Goal: Information Seeking & Learning: Learn about a topic

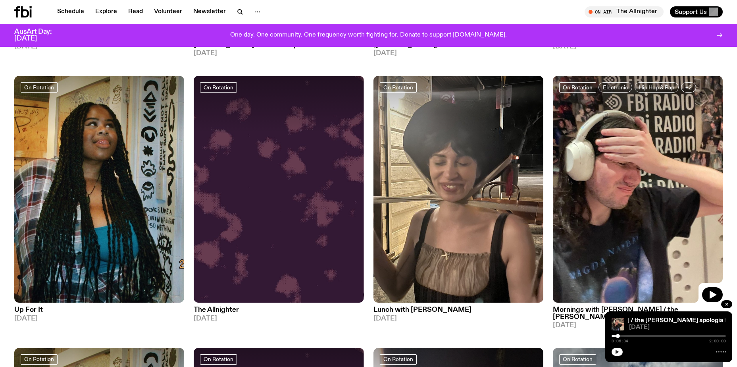
scroll to position [311, 0]
click at [621, 350] on button "button" at bounding box center [617, 352] width 11 height 8
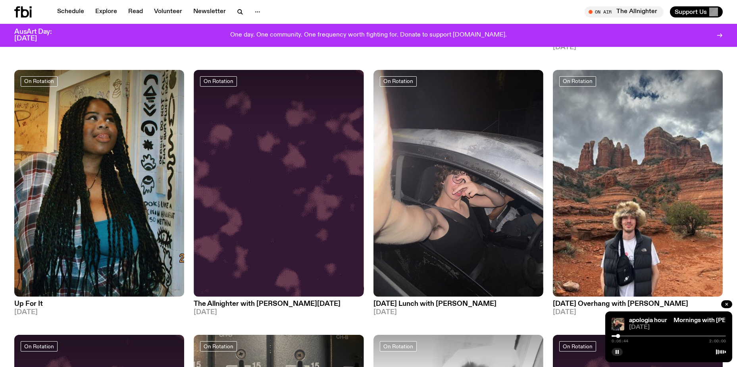
scroll to position [350, 0]
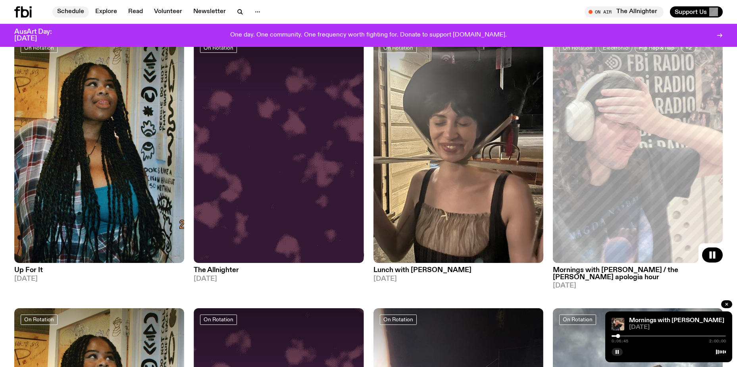
click at [71, 10] on link "Schedule" at bounding box center [70, 11] width 37 height 11
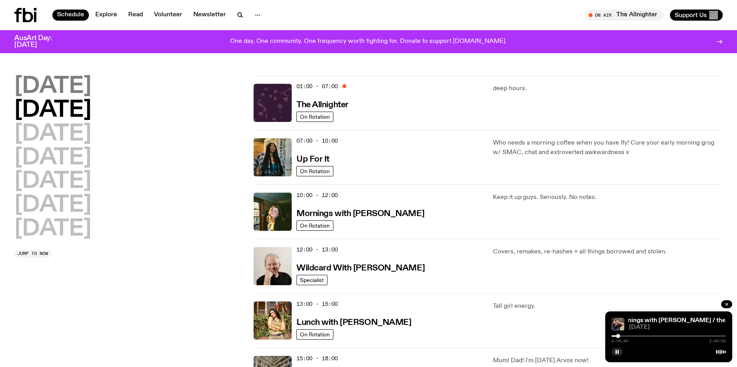
click at [68, 94] on h2 "[DATE]" at bounding box center [52, 86] width 77 height 22
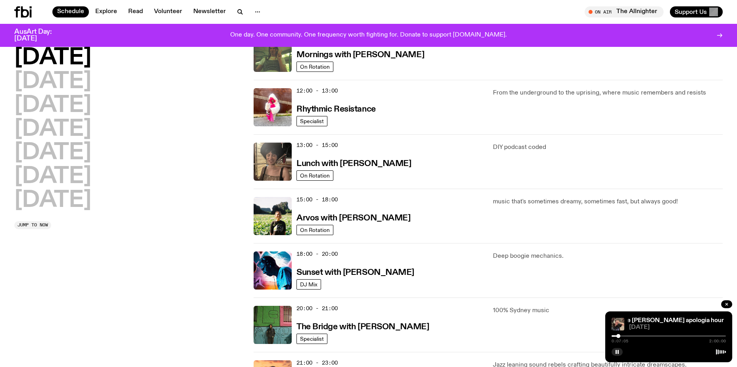
scroll to position [113, 0]
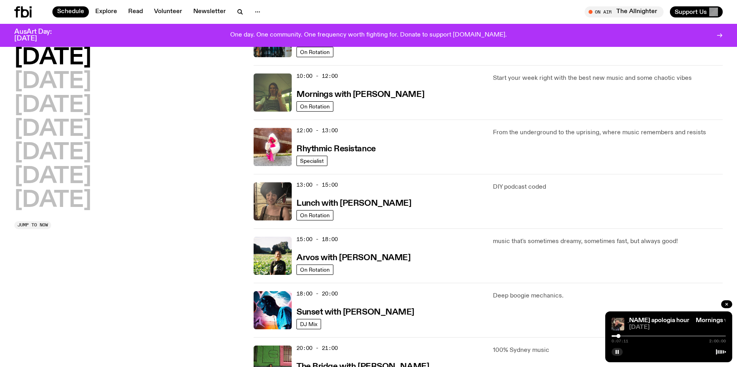
click at [620, 336] on div at bounding box center [618, 336] width 4 height 4
click at [619, 336] on div at bounding box center [619, 336] width 4 height 4
click at [617, 335] on div at bounding box center [619, 336] width 4 height 4
click at [617, 351] on rect "button" at bounding box center [616, 352] width 1 height 4
